Goal: Transaction & Acquisition: Purchase product/service

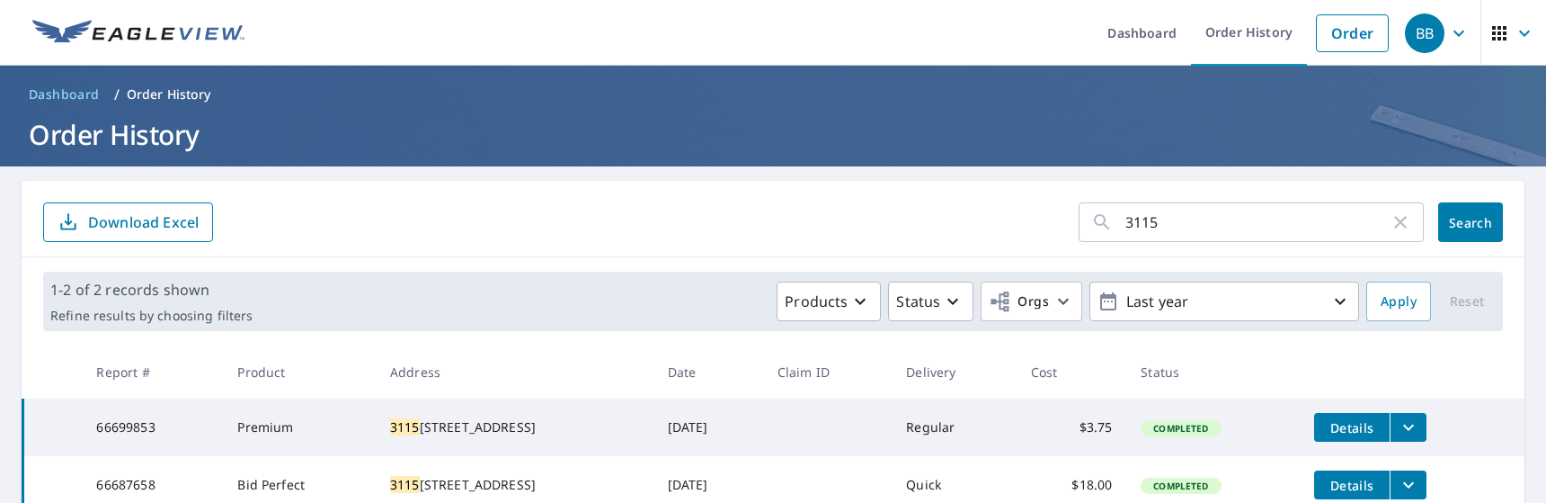
scroll to position [85, 0]
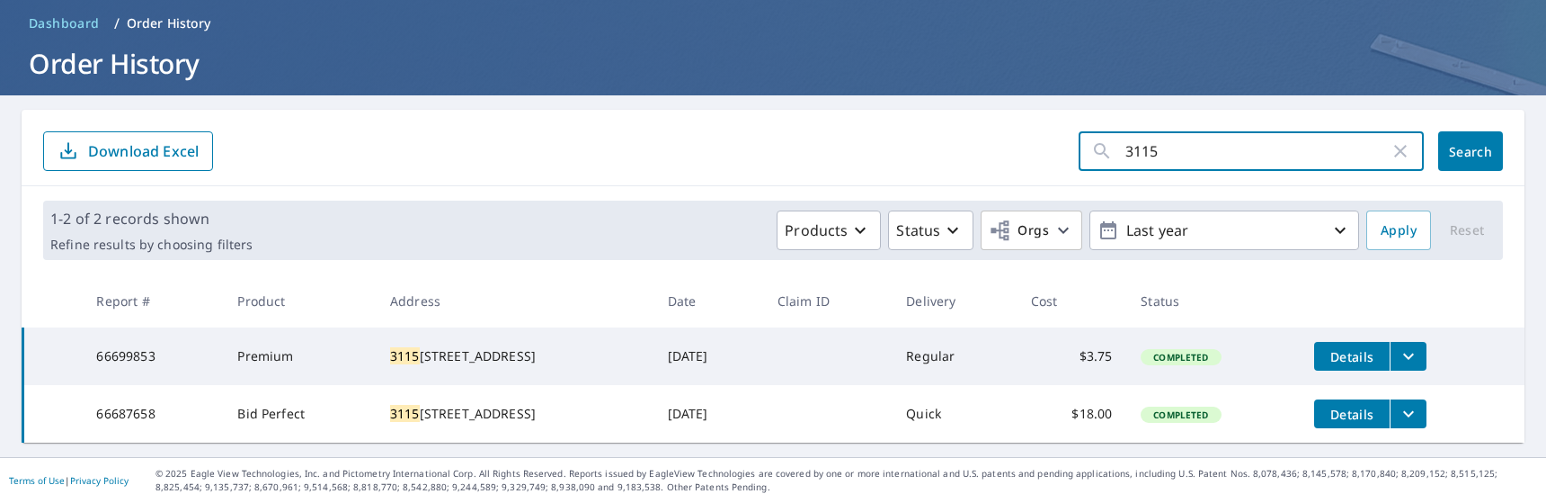
click at [1163, 142] on input "3115" at bounding box center [1258, 151] width 264 height 50
type input "3"
type input "716"
click button "Search" at bounding box center [1470, 151] width 65 height 40
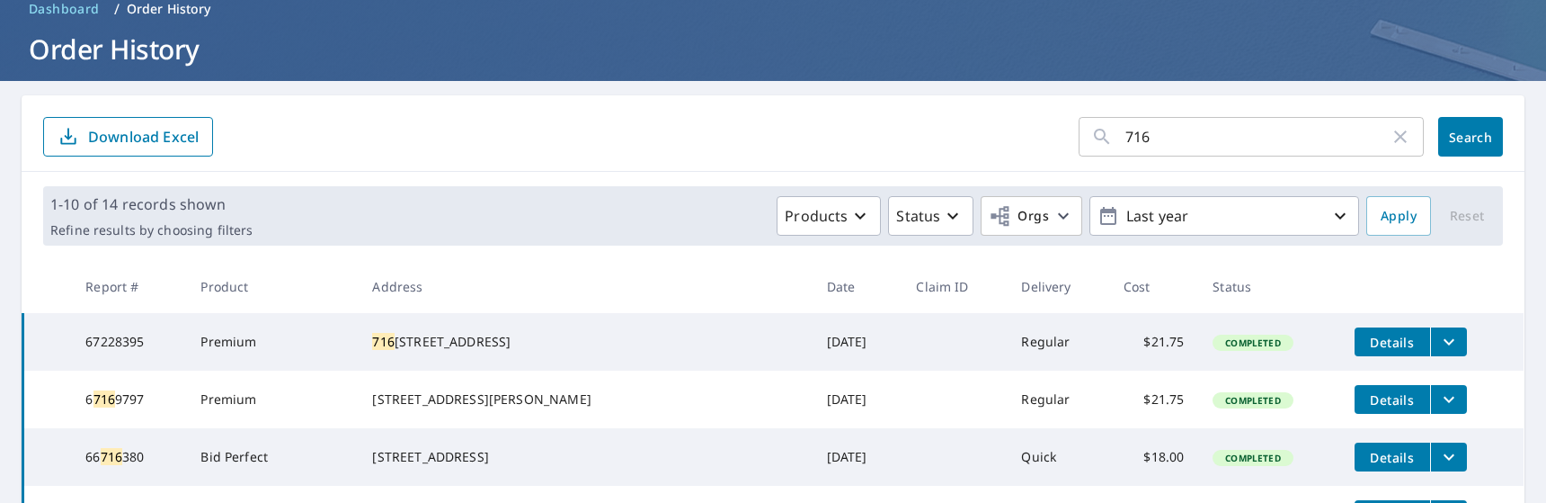
click at [1444, 343] on icon "filesDropdownBtn-67228395" at bounding box center [1449, 342] width 11 height 6
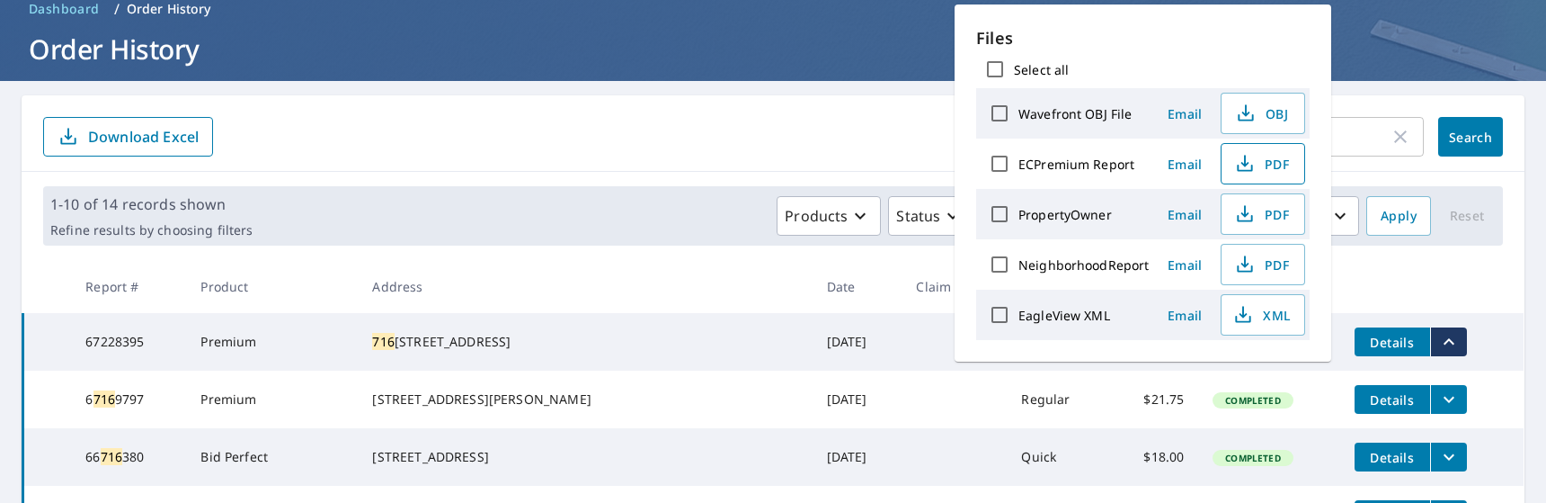
click at [1274, 148] on button "PDF" at bounding box center [1263, 163] width 85 height 41
click at [504, 143] on form "716 ​ Search Download Excel" at bounding box center [773, 137] width 1460 height 40
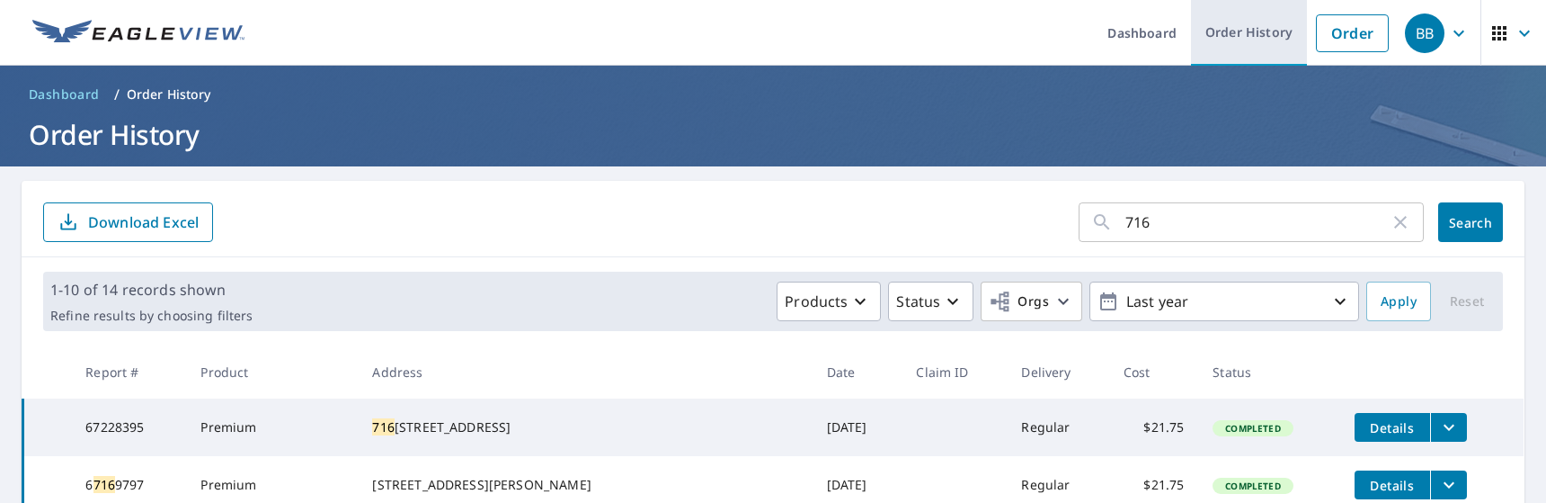
click at [1220, 38] on link "Order History" at bounding box center [1249, 33] width 116 height 66
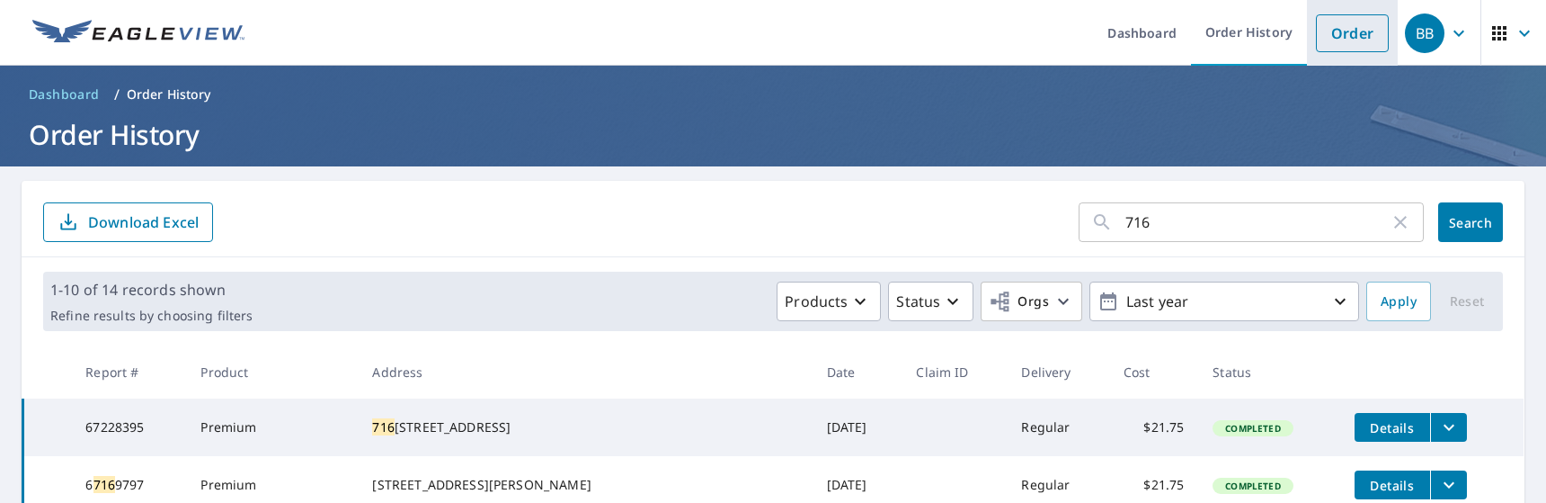
click at [1319, 29] on link "Order" at bounding box center [1352, 33] width 73 height 38
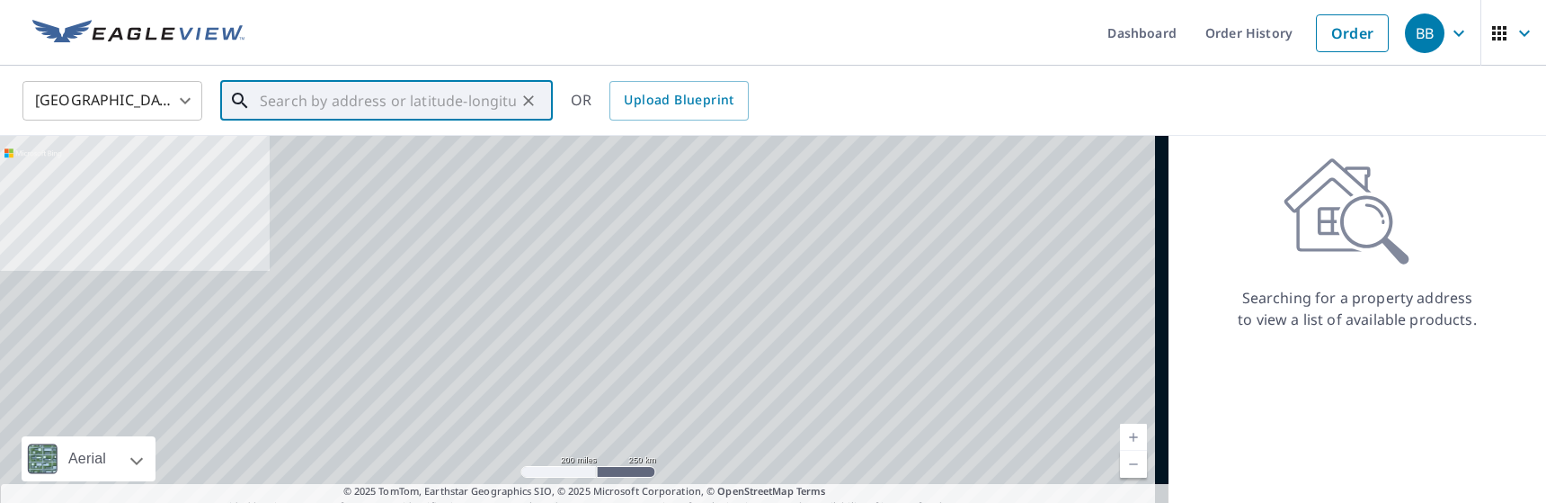
click at [432, 106] on input "text" at bounding box center [388, 101] width 256 height 50
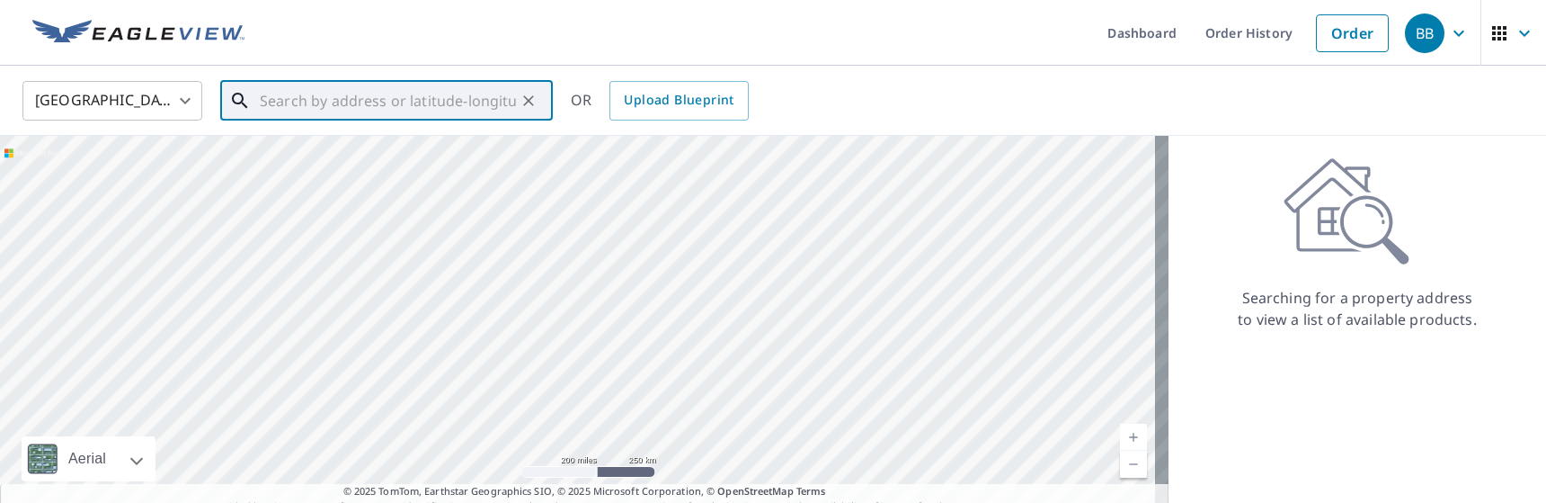
paste input "[STREET_ADDRESS][PERSON_NAME]"
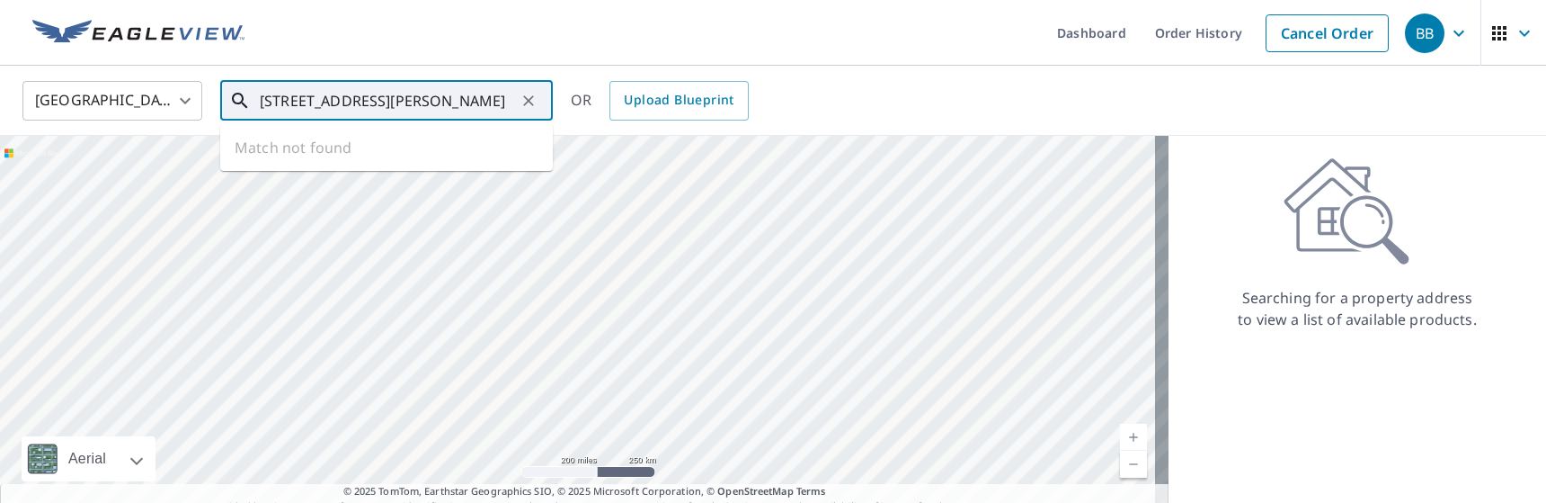
scroll to position [0, 22]
click at [466, 157] on span "[STREET_ADDRESS]" at bounding box center [397, 153] width 282 height 22
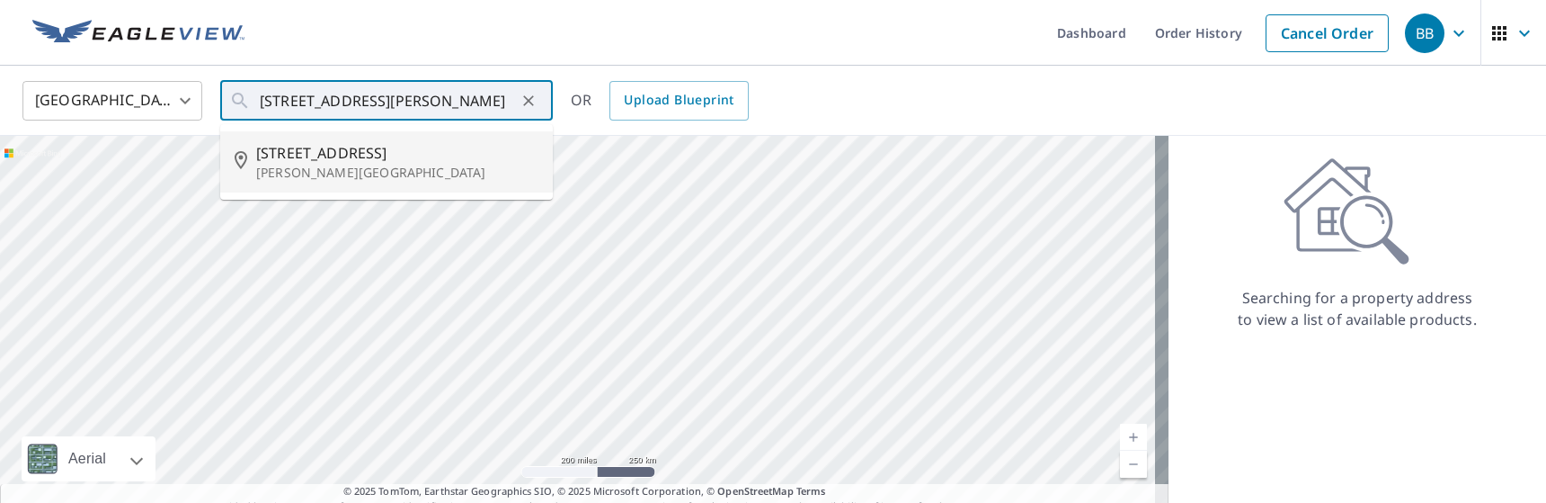
type input "[STREET_ADDRESS][PERSON_NAME]"
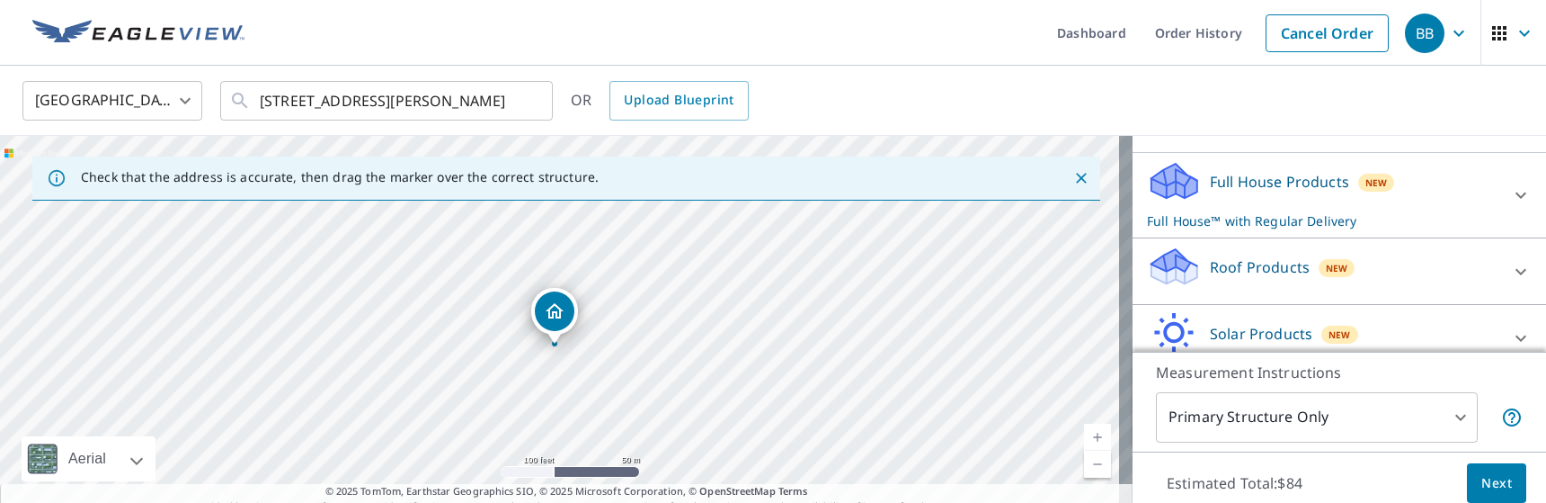
scroll to position [180, 0]
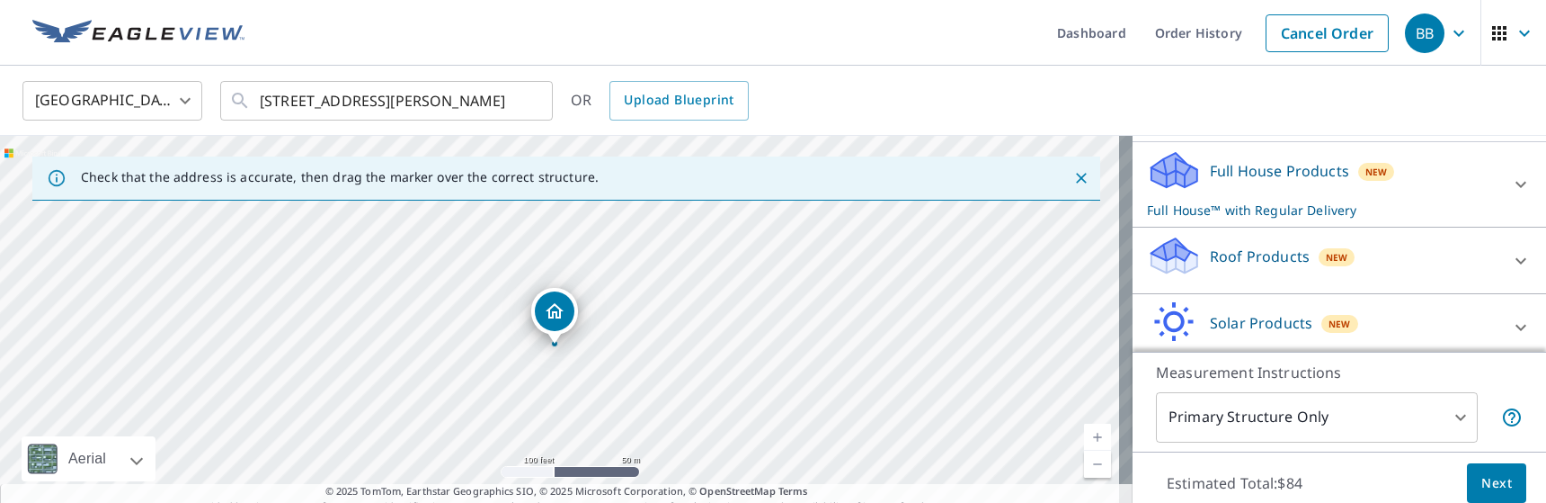
click at [1326, 262] on span "New" at bounding box center [1337, 257] width 22 height 14
click at [1225, 300] on label "Premium $21.75 - $69.5" at bounding box center [1353, 311] width 358 height 22
click at [1174, 301] on input "Premium $21.75 - $69.5" at bounding box center [1160, 312] width 27 height 22
checkbox input "true"
checkbox input "false"
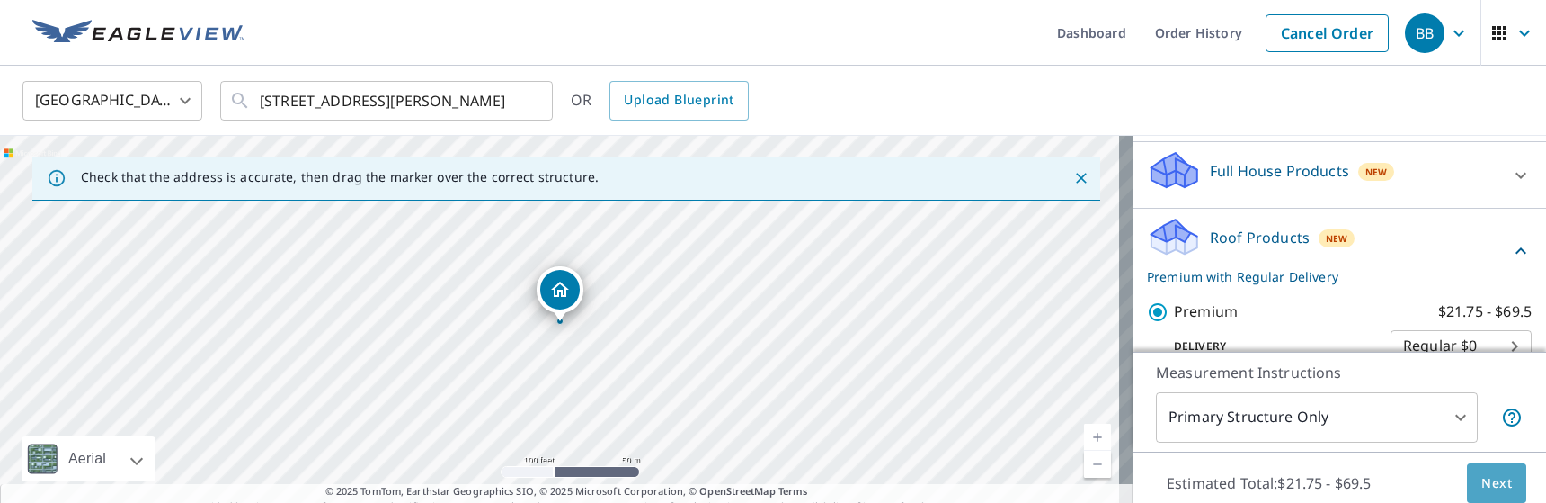
click at [1495, 481] on span "Next" at bounding box center [1497, 483] width 31 height 22
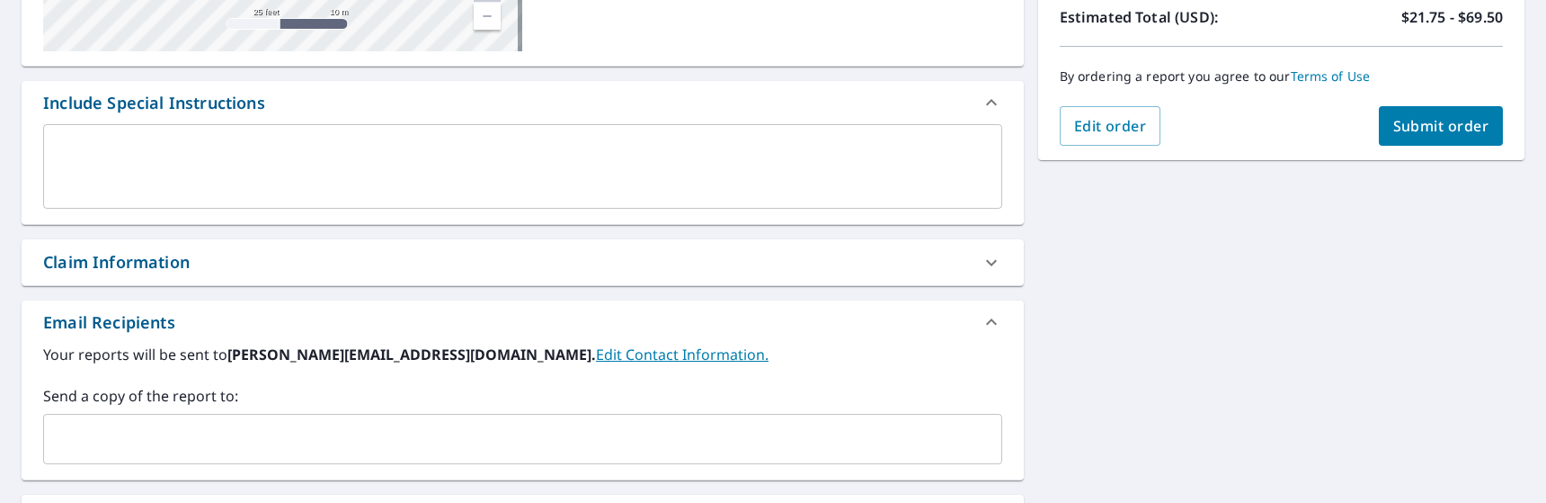
scroll to position [440, 0]
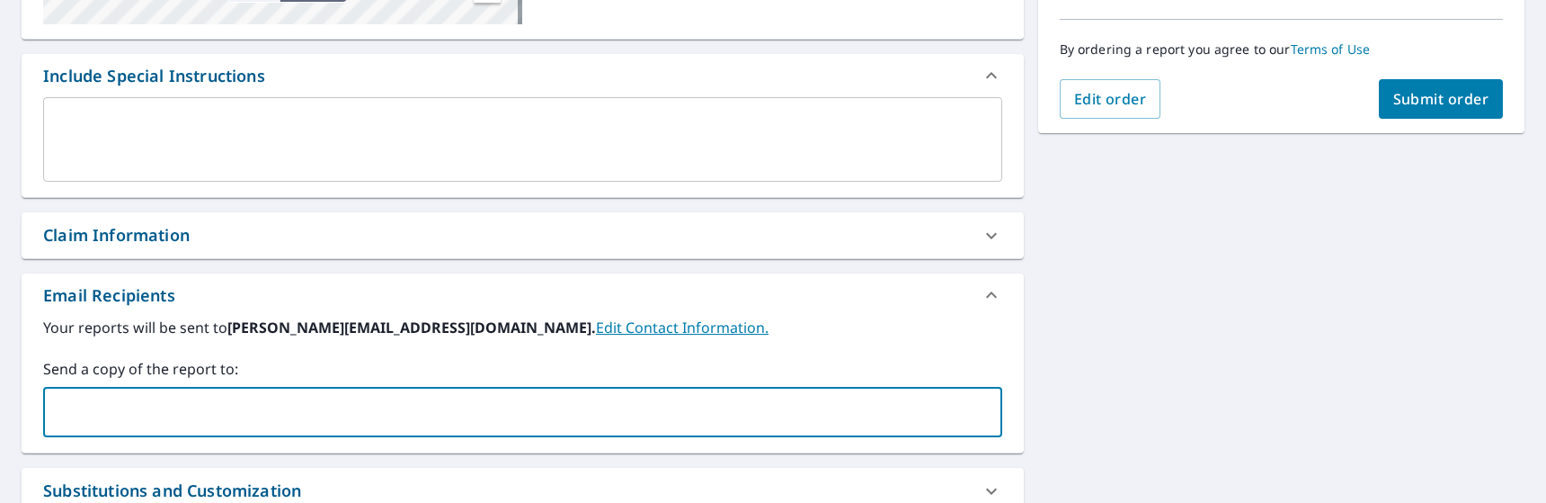
click at [716, 406] on input "text" at bounding box center [509, 412] width 916 height 34
type input "[PERSON_NAME][EMAIL_ADDRESS][DOMAIN_NAME]"
click at [1470, 96] on span "Submit order" at bounding box center [1441, 99] width 96 height 20
checkbox input "true"
